Goal: Find specific page/section: Find specific page/section

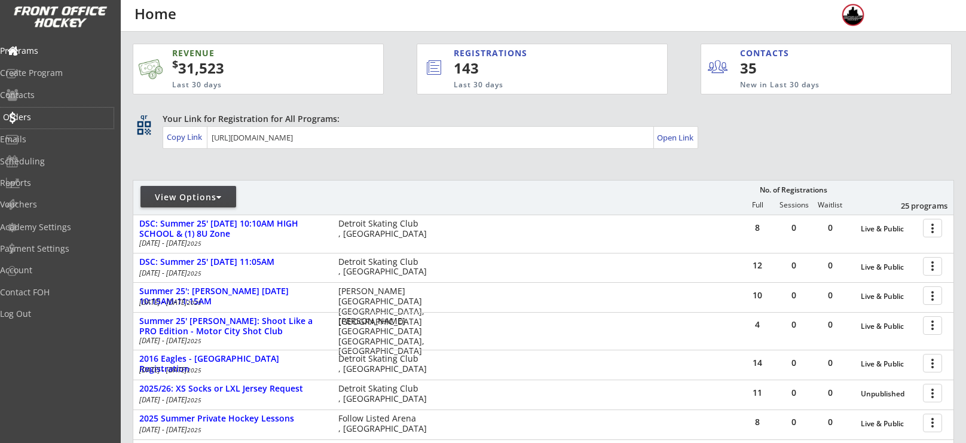
click at [49, 117] on div "Orders" at bounding box center [57, 117] width 108 height 8
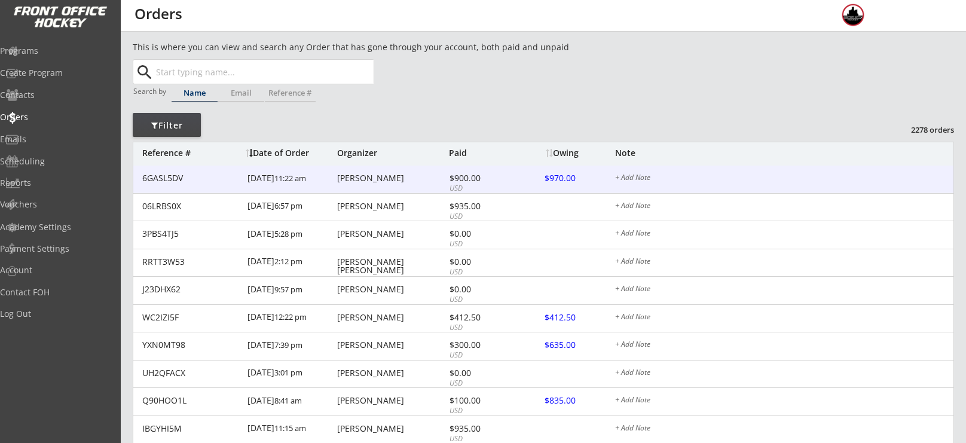
click at [374, 170] on div "6GASL5DV [DATE] 11:22 am [PERSON_NAME] $900.00 USD $970.00 + Add Note" at bounding box center [543, 180] width 820 height 28
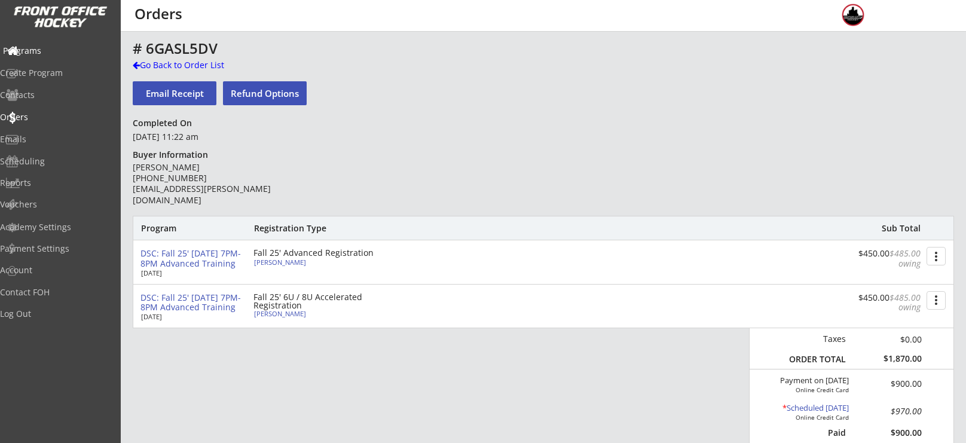
click at [53, 54] on div "Programs" at bounding box center [57, 51] width 108 height 8
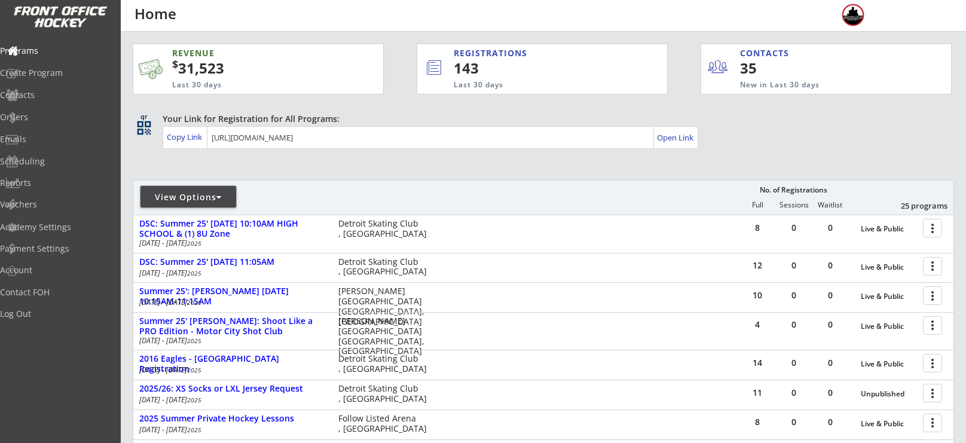
click at [198, 187] on div "View Options" at bounding box center [188, 197] width 96 height 22
select select ""Upcoming Programs""
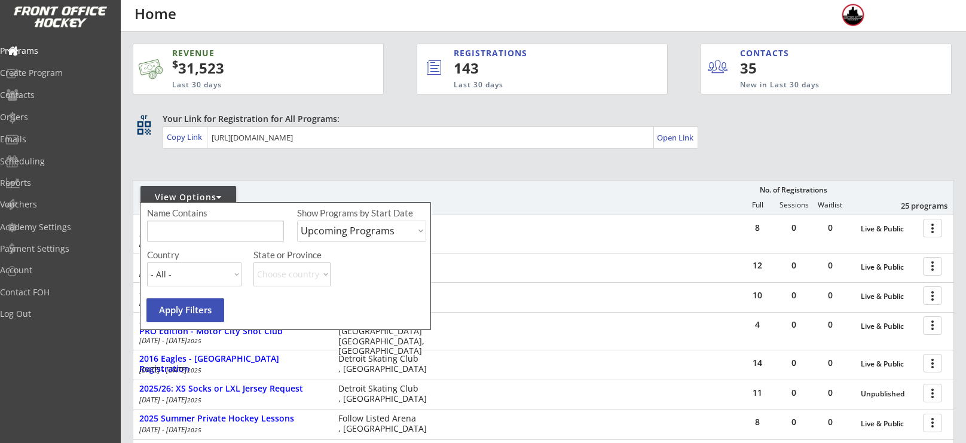
click at [213, 233] on input "input" at bounding box center [215, 231] width 137 height 21
type input "[DATE]"
